Goal: Task Accomplishment & Management: Use online tool/utility

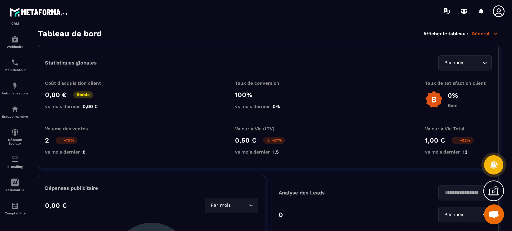
scroll to position [76, 0]
click at [0, 0] on img at bounding box center [0, 0] width 0 height 0
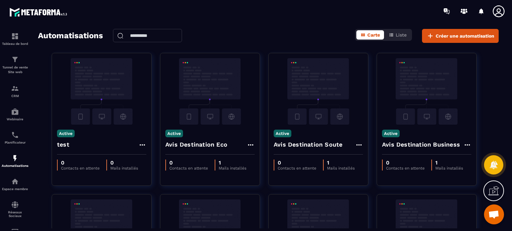
click at [14, 66] on p "Tunnel de vente Site web" at bounding box center [15, 69] width 27 height 9
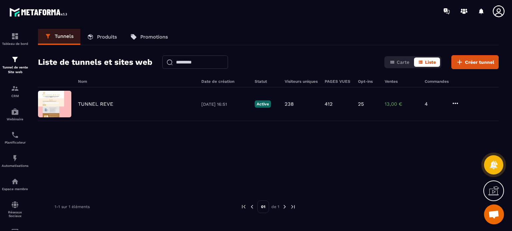
click at [116, 101] on div "TUNNEL REVE" at bounding box center [136, 104] width 117 height 6
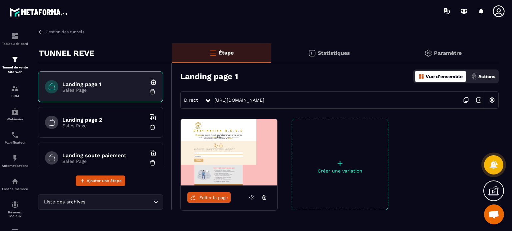
click at [106, 156] on h6 "Landing soute paiement" at bounding box center [103, 156] width 83 height 6
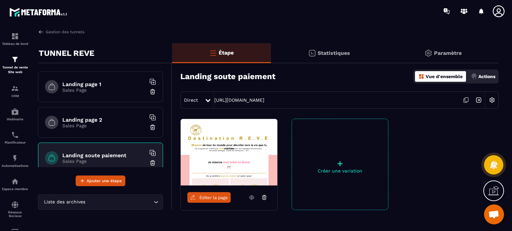
click at [208, 198] on span "Éditer la page" at bounding box center [213, 198] width 29 height 5
